Goal: Task Accomplishment & Management: Use online tool/utility

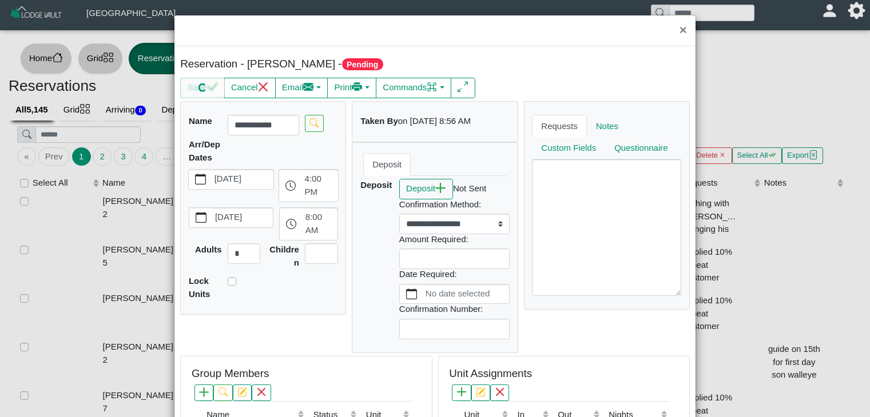
select select "***"
click at [676, 31] on button "×" at bounding box center [683, 30] width 25 height 30
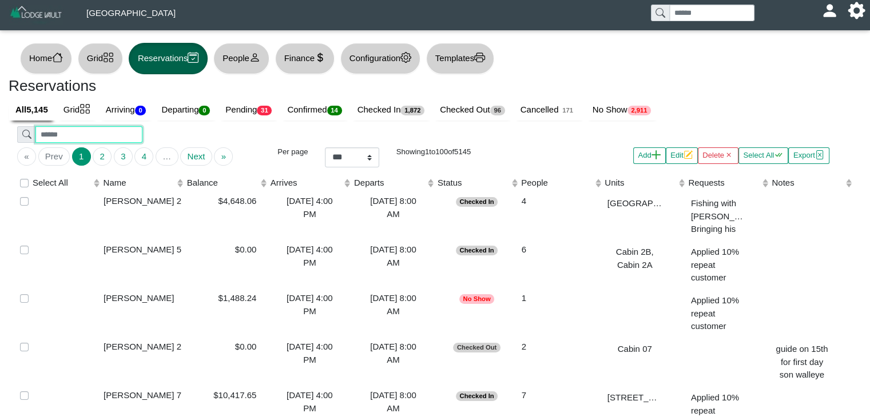
click at [121, 133] on input "search" at bounding box center [88, 134] width 106 height 17
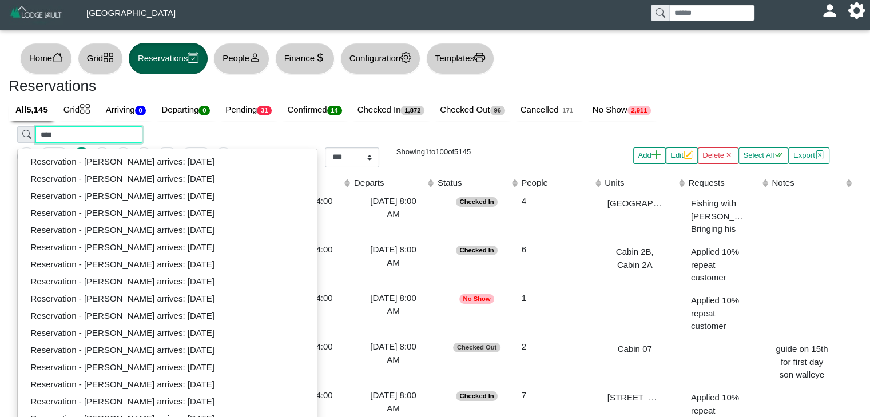
type input "****"
click at [654, 74] on div "Home Grid Reservations People Finance Configuration Templates" at bounding box center [435, 58] width 853 height 37
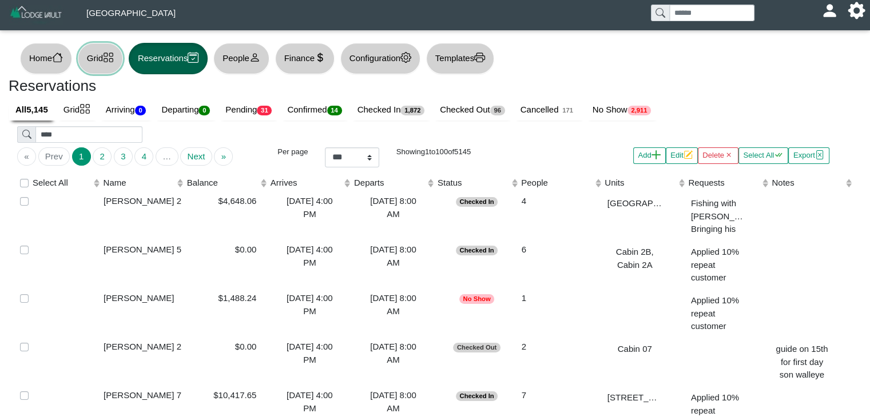
click at [104, 63] on button "Grid" at bounding box center [100, 58] width 45 height 31
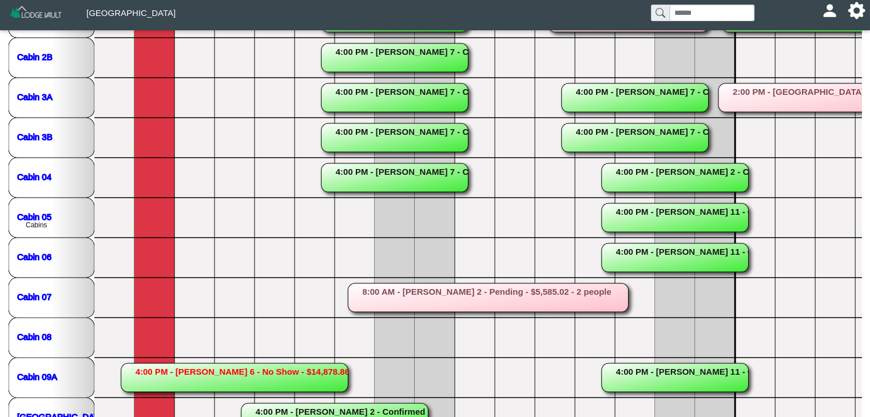
scroll to position [316, 0]
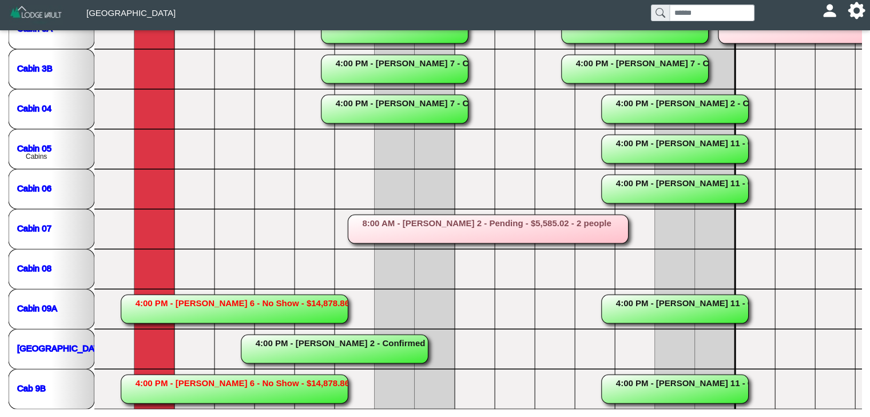
click at [181, 303] on rect at bounding box center [234, 309] width 227 height 29
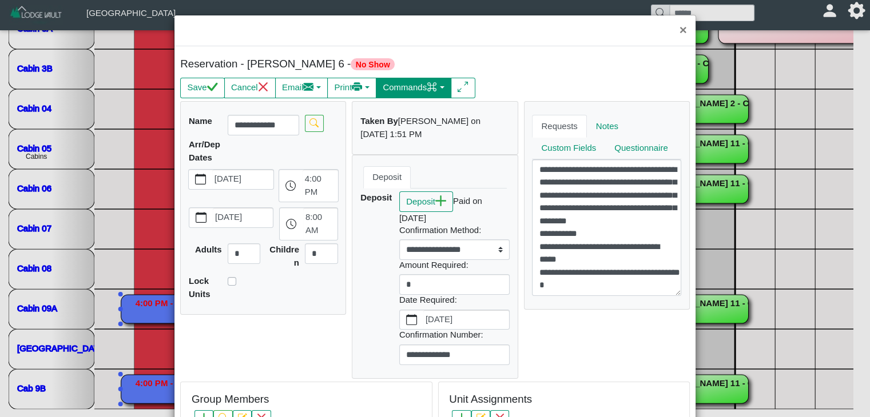
drag, startPoint x: 420, startPoint y: 87, endPoint x: 424, endPoint y: 94, distance: 8.4
click at [423, 87] on button "Commands" at bounding box center [413, 88] width 75 height 21
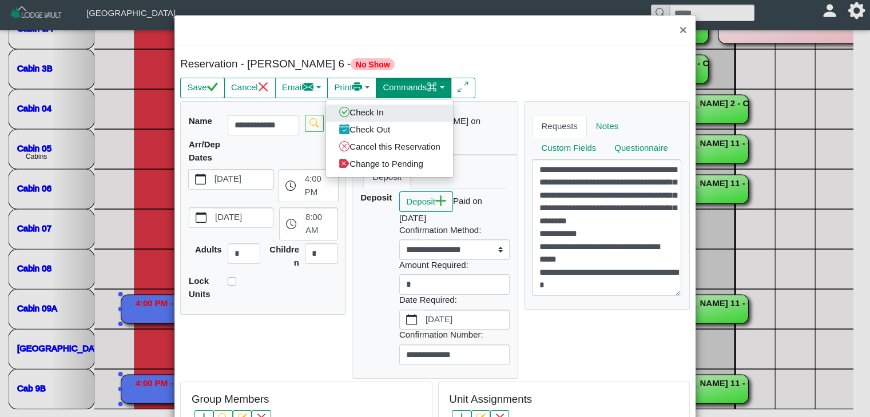
click at [369, 114] on link "Check In" at bounding box center [389, 112] width 127 height 17
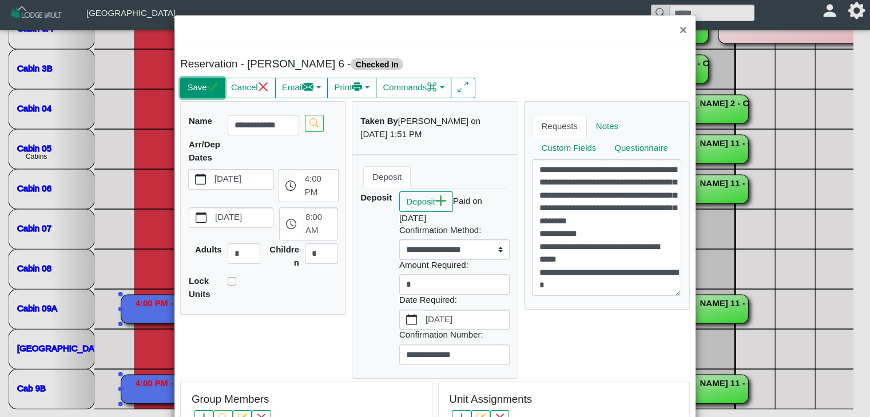
click at [203, 90] on button "Save" at bounding box center [202, 88] width 44 height 21
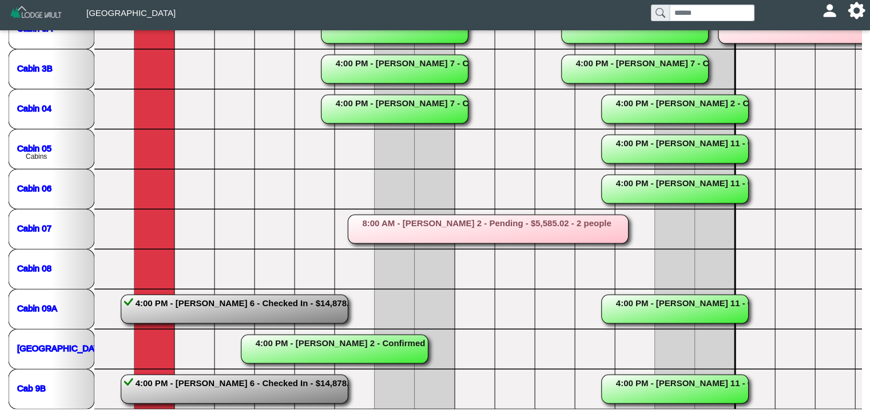
click at [313, 351] on rect at bounding box center [334, 349] width 187 height 29
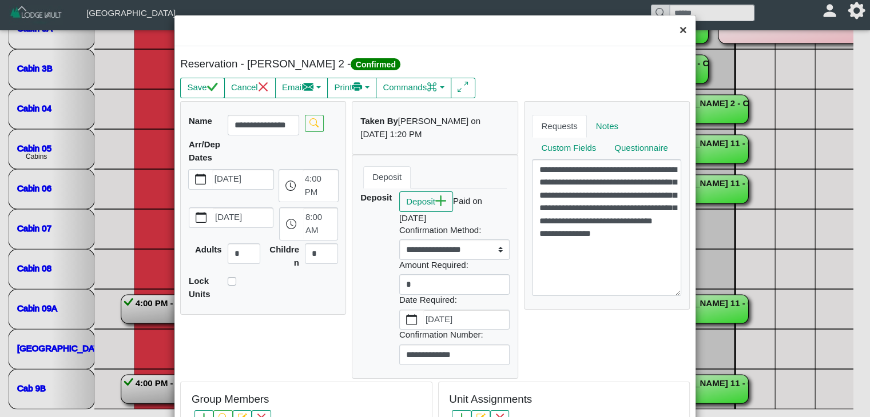
click at [677, 38] on button "×" at bounding box center [683, 30] width 25 height 30
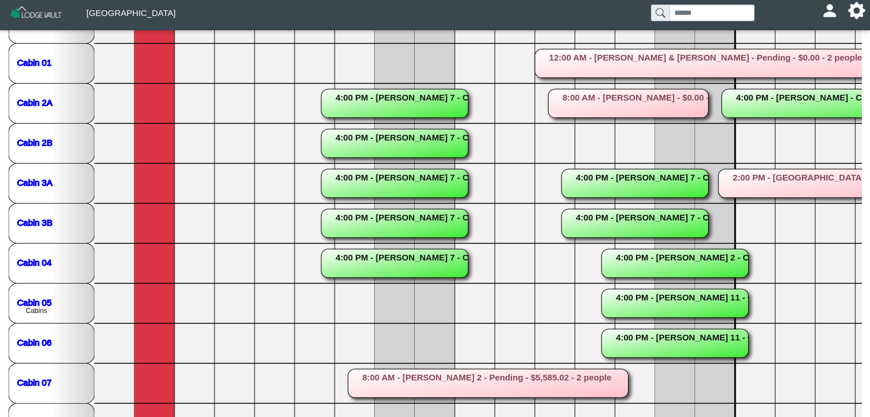
scroll to position [161, 0]
